Goal: Task Accomplishment & Management: Manage account settings

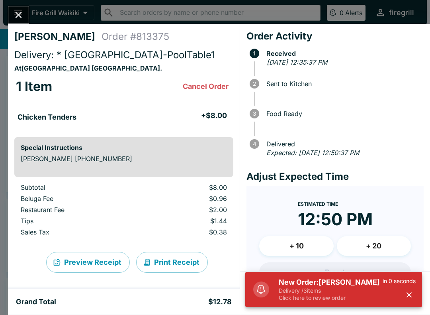
click at [410, 294] on icon "button" at bounding box center [409, 294] width 5 height 5
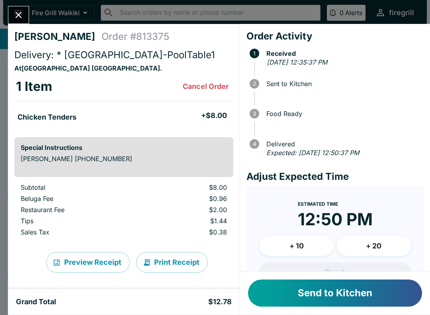
click at [383, 294] on button "Send to Kitchen" at bounding box center [335, 292] width 174 height 27
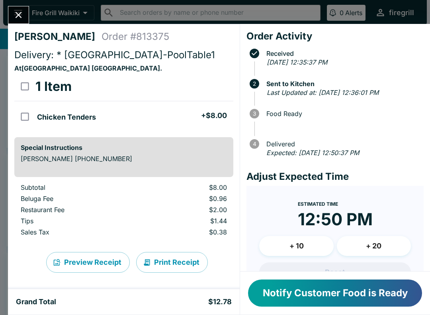
click at [22, 21] on button "Close" at bounding box center [18, 14] width 20 height 17
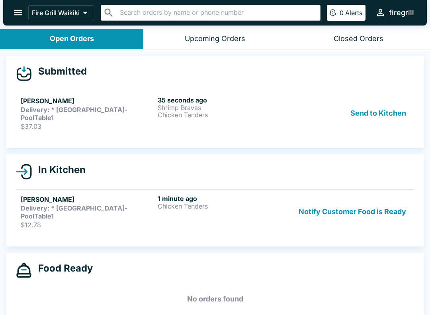
click at [106, 110] on strong "Delivery: * [GEOGRAPHIC_DATA]-PoolTable1" at bounding box center [74, 114] width 107 height 16
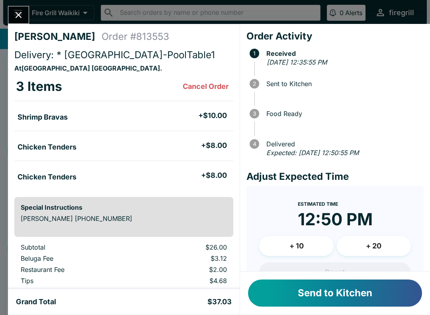
click at [402, 292] on button "Send to Kitchen" at bounding box center [335, 292] width 174 height 27
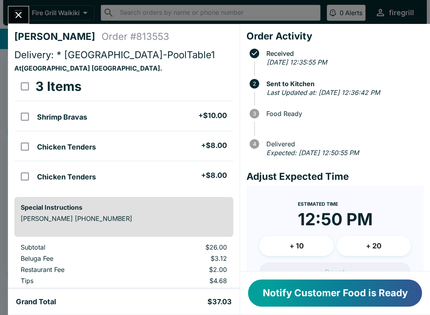
click at [26, 21] on button "Close" at bounding box center [18, 14] width 20 height 17
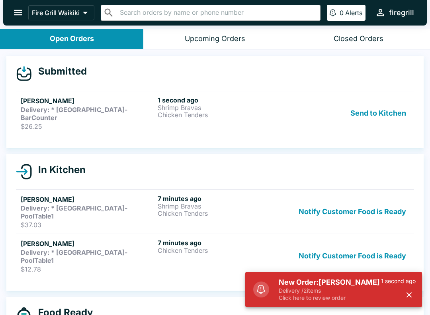
click at [109, 122] on p "$26.25" at bounding box center [88, 126] width 134 height 8
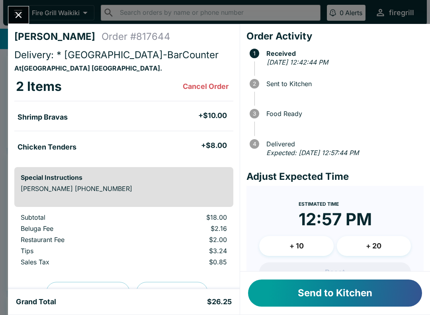
click at [364, 288] on button "Send to Kitchen" at bounding box center [335, 292] width 174 height 27
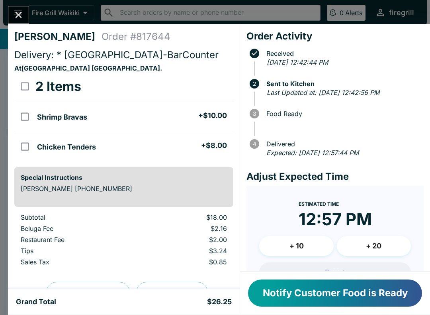
click at [16, 19] on icon "Close" at bounding box center [18, 15] width 11 height 11
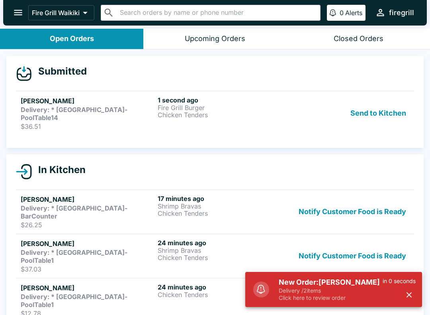
click at [139, 122] on p "$36.51" at bounding box center [88, 126] width 134 height 8
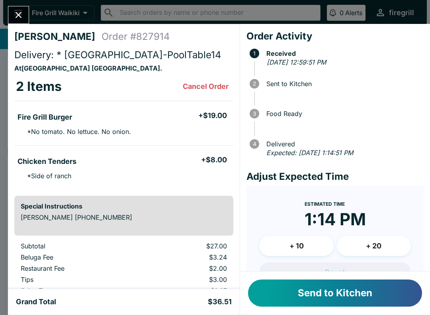
click at [375, 297] on button "Send to Kitchen" at bounding box center [335, 292] width 174 height 27
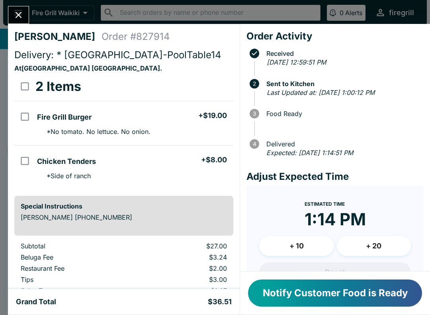
click at [18, 12] on icon "Close" at bounding box center [18, 15] width 11 height 11
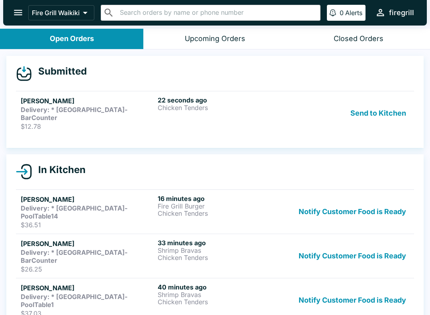
click at [117, 113] on strong "Delivery: * [GEOGRAPHIC_DATA]-BarCounter" at bounding box center [74, 114] width 107 height 16
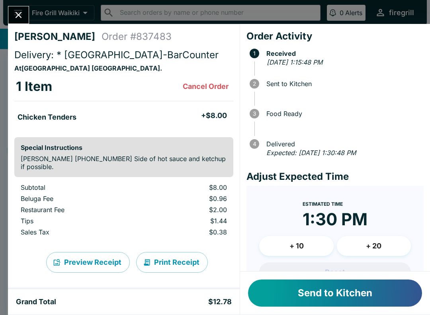
click at [375, 297] on button "Send to Kitchen" at bounding box center [335, 292] width 174 height 27
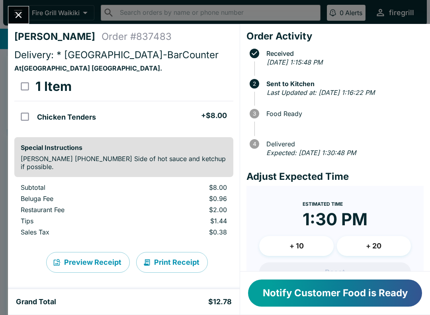
click at [22, 16] on icon "Close" at bounding box center [18, 15] width 11 height 11
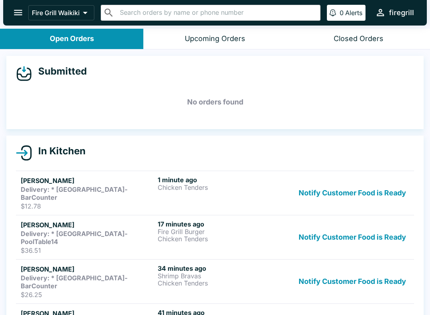
scroll to position [1, 0]
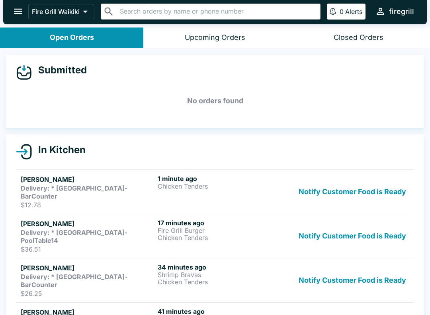
click at [64, 38] on div "Open Orders" at bounding box center [72, 37] width 44 height 9
click at [344, 34] on div "Closed Orders" at bounding box center [359, 37] width 50 height 9
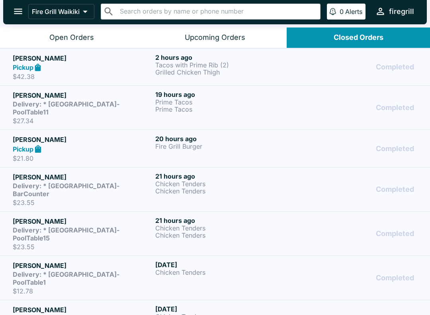
click at [51, 37] on div "Open Orders" at bounding box center [71, 37] width 45 height 9
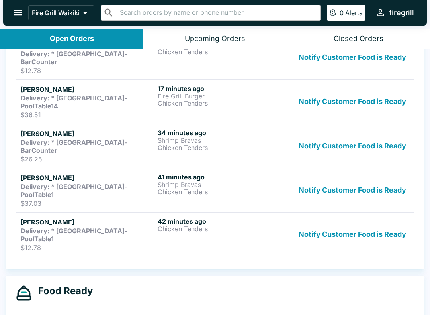
scroll to position [134, 0]
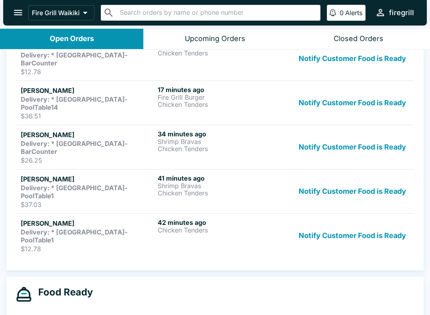
click at [377, 218] on button "Notify Customer Food is Ready" at bounding box center [353, 235] width 114 height 34
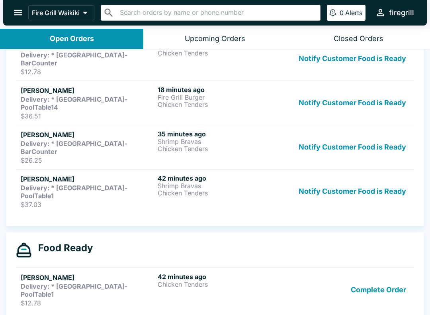
scroll to position [109, 0]
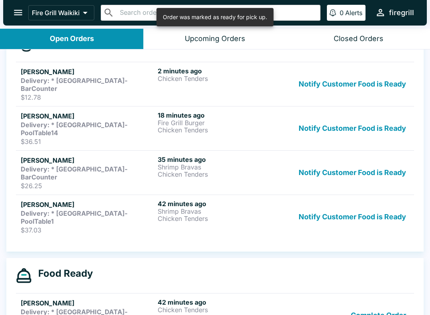
click at [377, 200] on button "Notify Customer Food is Ready" at bounding box center [353, 217] width 114 height 34
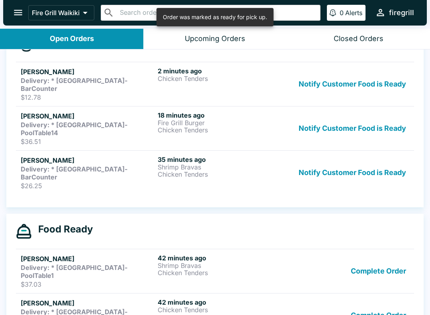
click at [384, 155] on button "Notify Customer Food is Ready" at bounding box center [353, 172] width 114 height 34
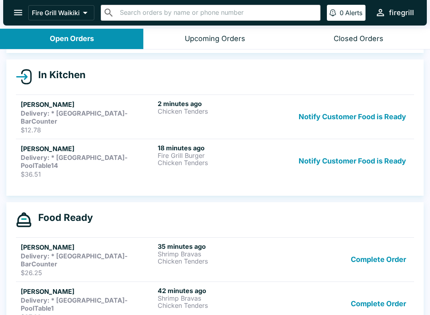
scroll to position [66, 0]
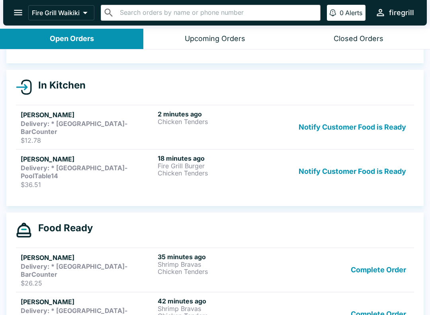
click at [152, 164] on div "Delivery: * [GEOGRAPHIC_DATA]-PoolTable14" at bounding box center [88, 172] width 134 height 16
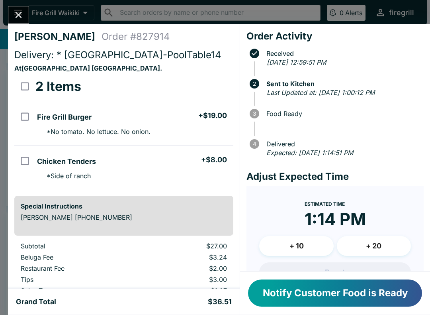
click at [392, 295] on button "Notify Customer Food is Ready" at bounding box center [335, 292] width 174 height 27
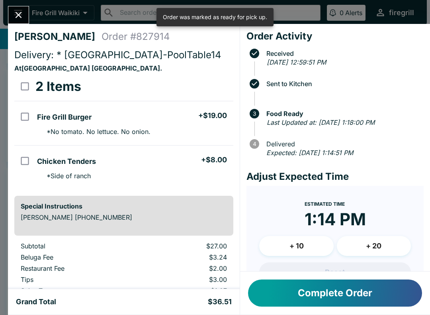
click at [394, 296] on button "Complete Order" at bounding box center [335, 292] width 174 height 27
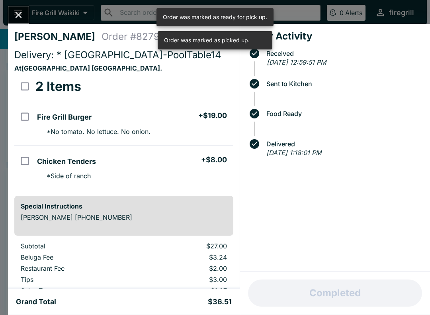
click at [14, 17] on icon "Close" at bounding box center [18, 15] width 11 height 11
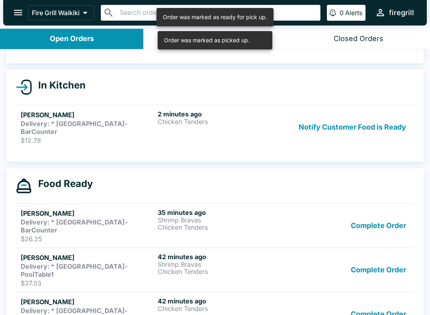
click at [394, 297] on button "Complete Order" at bounding box center [379, 314] width 62 height 34
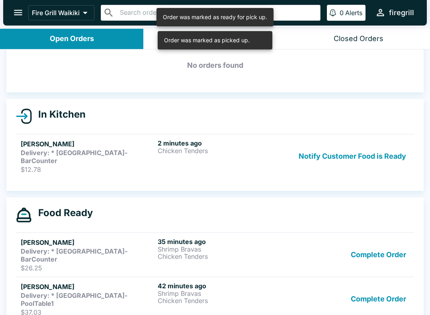
scroll to position [36, 0]
click at [383, 282] on button "Complete Order" at bounding box center [379, 299] width 62 height 34
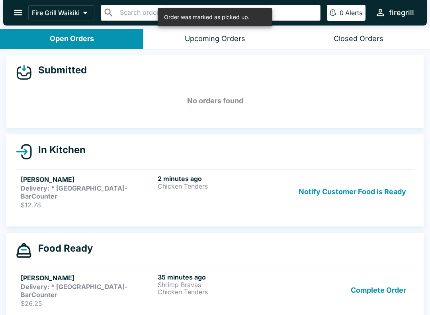
scroll to position [0, 0]
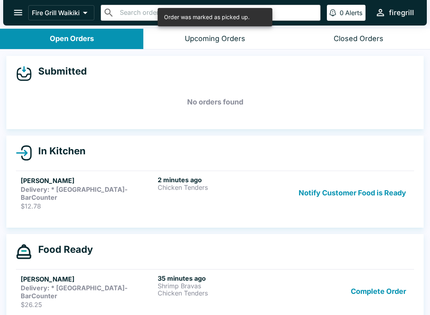
click at [389, 277] on button "Complete Order" at bounding box center [379, 291] width 62 height 34
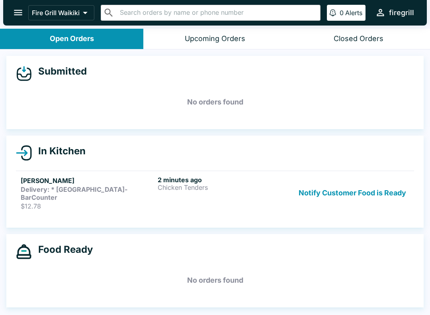
click at [110, 202] on p "$12.78" at bounding box center [88, 206] width 134 height 8
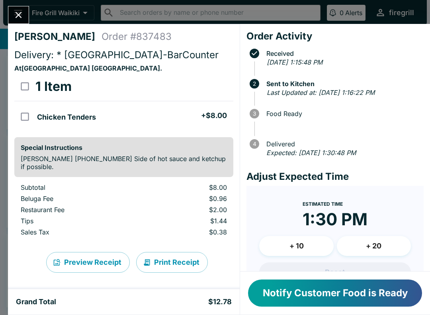
click at [20, 14] on icon "Close" at bounding box center [19, 15] width 6 height 6
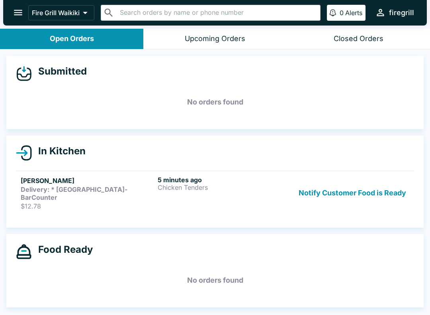
click at [46, 202] on p "$12.78" at bounding box center [88, 206] width 134 height 8
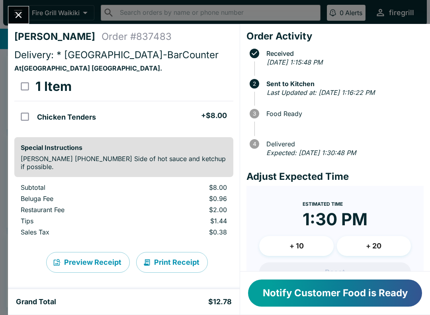
click at [26, 20] on button "Close" at bounding box center [18, 14] width 20 height 17
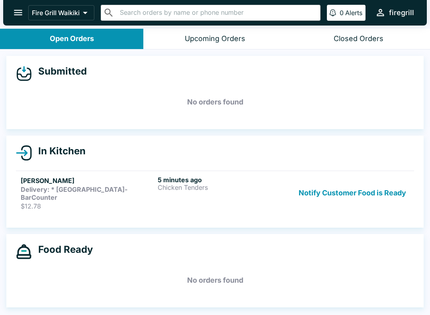
click at [316, 187] on button "Notify Customer Food is Ready" at bounding box center [353, 193] width 114 height 34
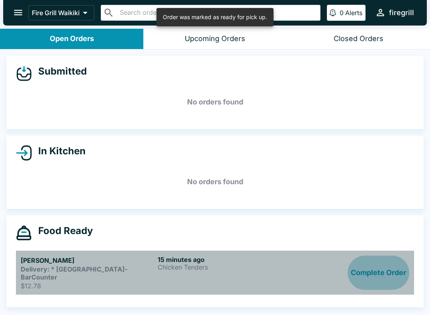
click at [377, 271] on button "Complete Order" at bounding box center [379, 272] width 62 height 34
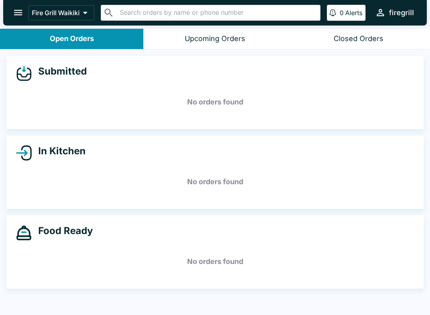
click at [365, 44] on button "Closed Orders" at bounding box center [358, 39] width 143 height 20
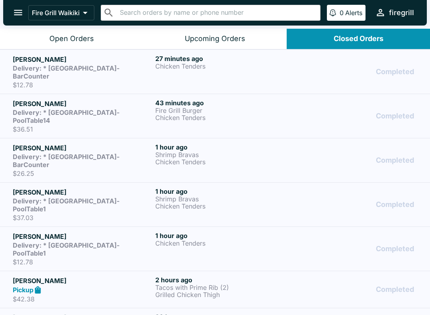
click at [46, 45] on button "Open Orders" at bounding box center [71, 39] width 143 height 20
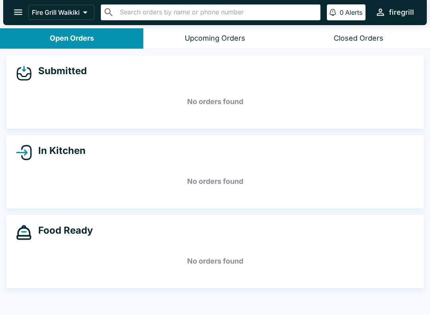
click at [341, 45] on button "Closed Orders" at bounding box center [358, 39] width 143 height 20
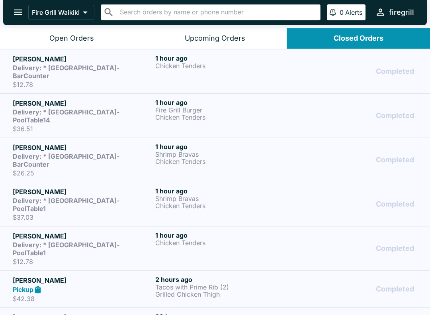
click at [34, 38] on button "Open Orders" at bounding box center [71, 38] width 143 height 20
